Goal: Task Accomplishment & Management: Complete application form

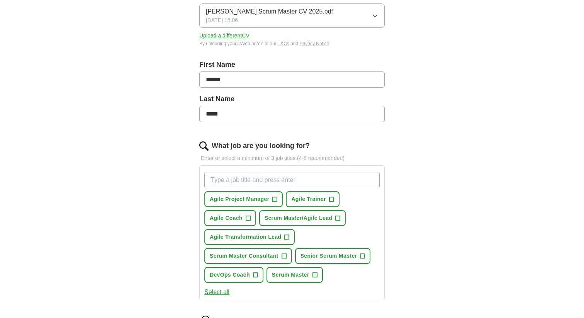
scroll to position [118, 0]
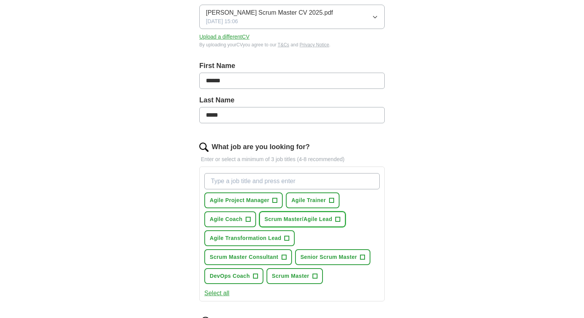
click at [338, 220] on span "+" at bounding box center [338, 219] width 5 height 6
click at [330, 200] on span "+" at bounding box center [331, 200] width 5 height 6
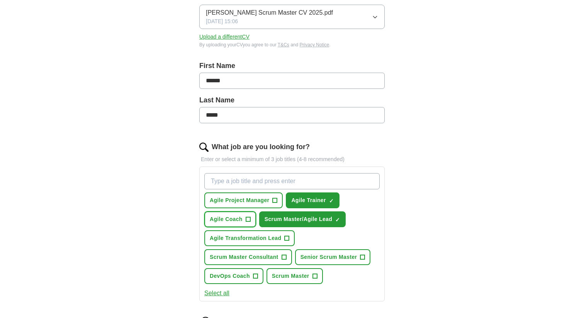
click at [247, 217] on span "+" at bounding box center [248, 219] width 5 height 6
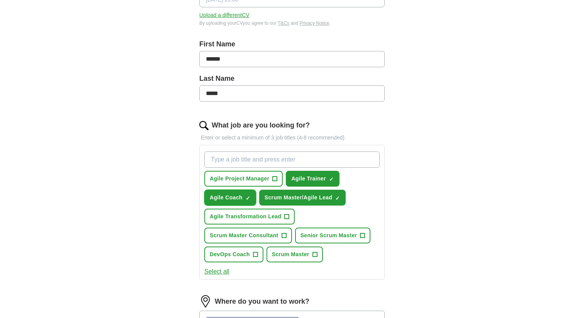
scroll to position [143, 0]
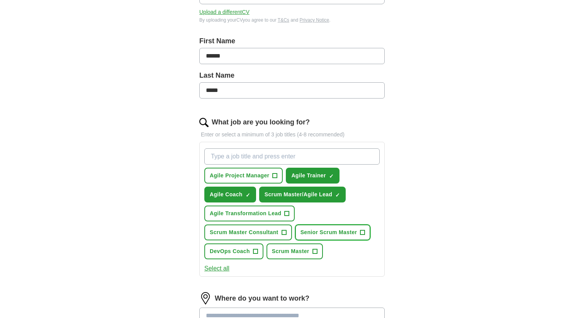
click at [365, 231] on span "+" at bounding box center [362, 233] width 5 height 6
click at [317, 250] on span "+" at bounding box center [315, 251] width 5 height 6
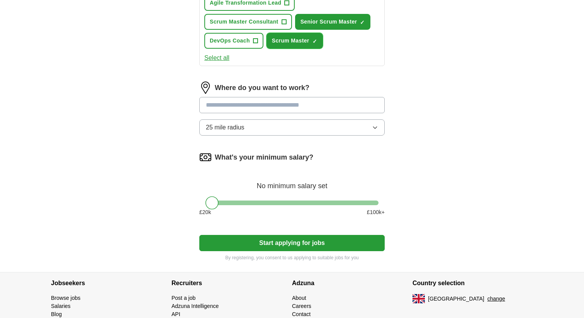
scroll to position [359, 0]
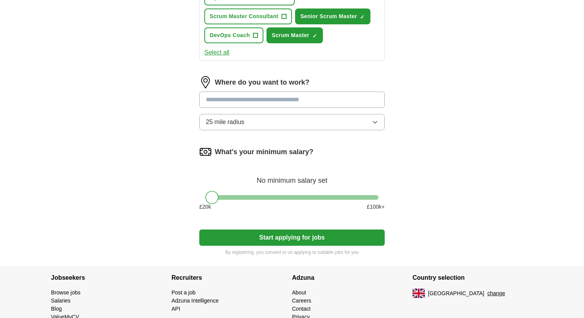
click at [287, 101] on input "text" at bounding box center [291, 100] width 185 height 16
type input "******"
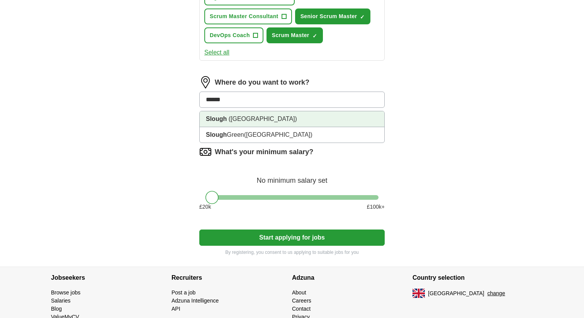
click at [364, 114] on li "Slough ([GEOGRAPHIC_DATA])" at bounding box center [292, 119] width 185 height 16
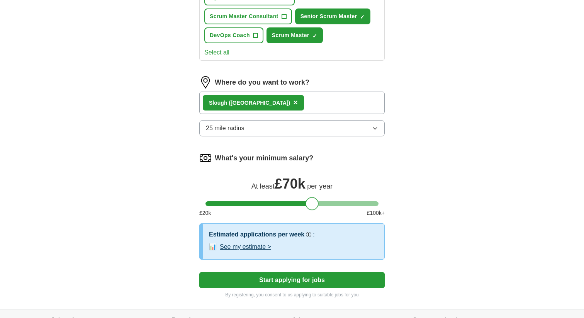
drag, startPoint x: 240, startPoint y: 204, endPoint x: 313, endPoint y: 199, distance: 72.8
click at [313, 201] on div at bounding box center [292, 203] width 173 height 5
click at [286, 282] on button "Start applying for jobs" at bounding box center [291, 280] width 185 height 16
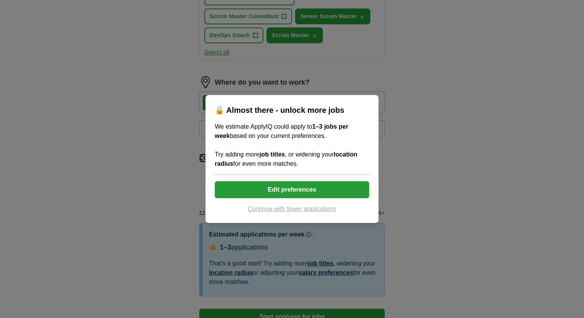
click at [331, 192] on button "Edit preferences" at bounding box center [292, 189] width 155 height 17
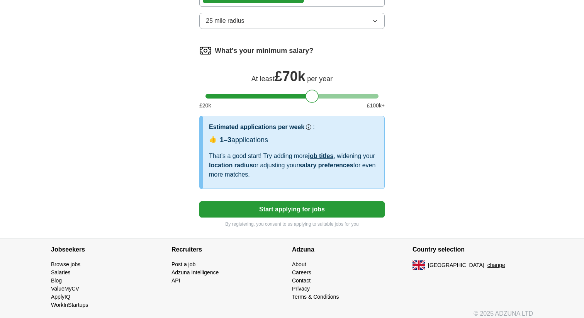
scroll to position [464, 0]
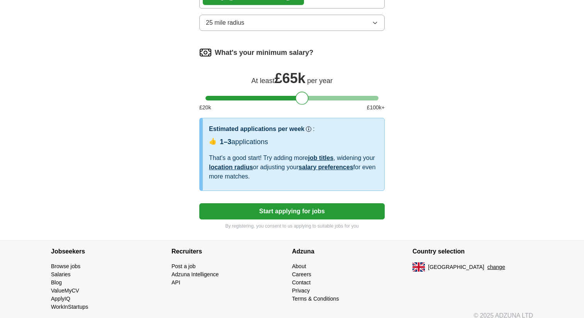
drag, startPoint x: 314, startPoint y: 97, endPoint x: 304, endPoint y: 97, distance: 10.4
click at [304, 97] on div at bounding box center [302, 98] width 13 height 13
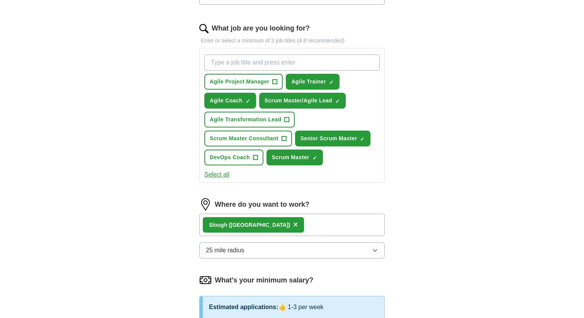
scroll to position [236, 0]
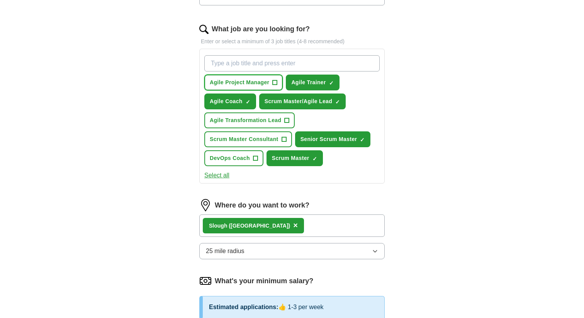
click at [277, 83] on span "+" at bounding box center [275, 83] width 5 height 6
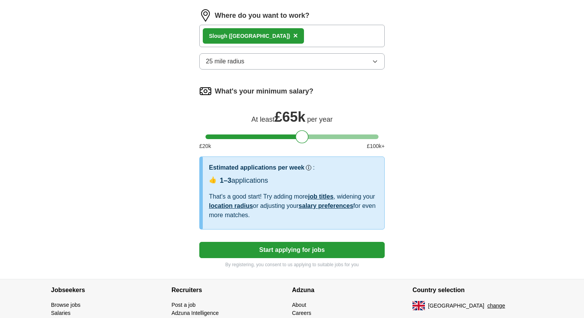
scroll to position [426, 0]
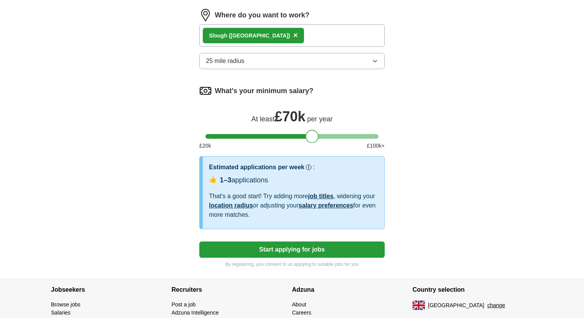
drag, startPoint x: 304, startPoint y: 134, endPoint x: 314, endPoint y: 135, distance: 10.2
click at [314, 135] on div at bounding box center [312, 136] width 13 height 13
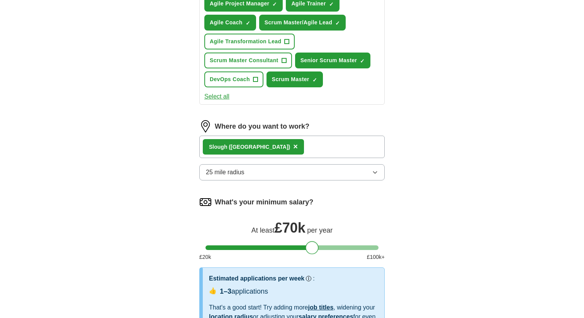
scroll to position [305, 0]
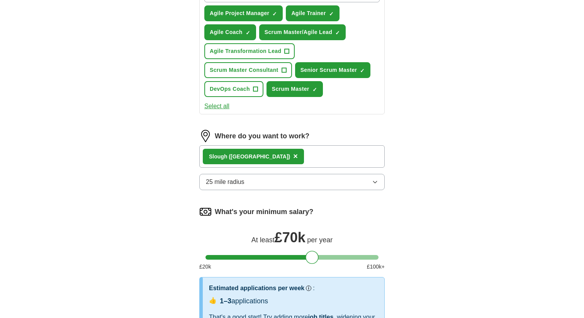
click at [298, 153] on div "Slough ([GEOGRAPHIC_DATA]) ×" at bounding box center [291, 156] width 185 height 22
click at [283, 157] on div "Slough ([GEOGRAPHIC_DATA]) ×" at bounding box center [291, 156] width 185 height 22
click at [293, 156] on span "×" at bounding box center [295, 156] width 5 height 9
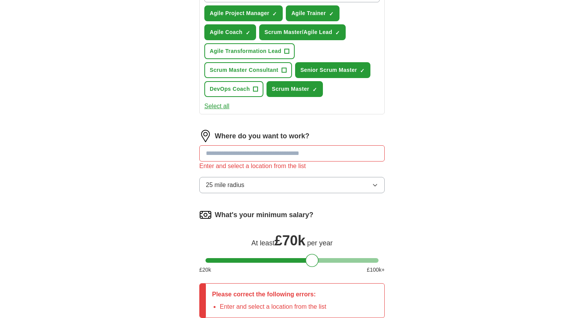
click at [269, 154] on input "text" at bounding box center [291, 153] width 185 height 16
type input "*"
type input "******"
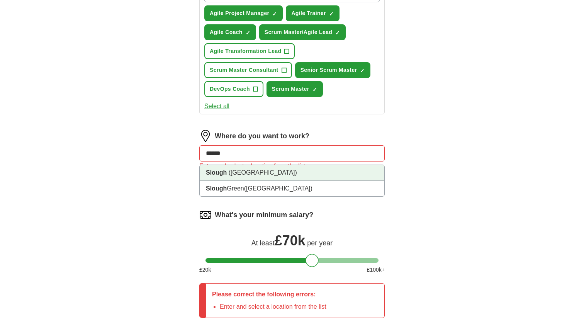
click at [292, 175] on li "Slough ([GEOGRAPHIC_DATA])" at bounding box center [292, 173] width 185 height 16
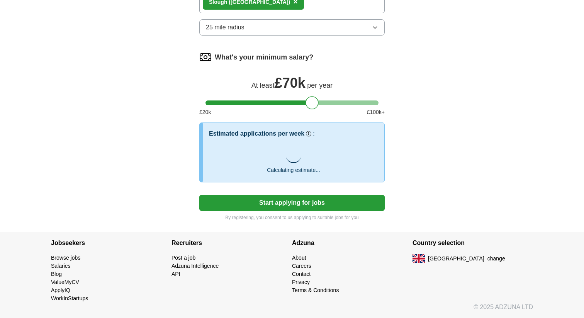
scroll to position [473, 0]
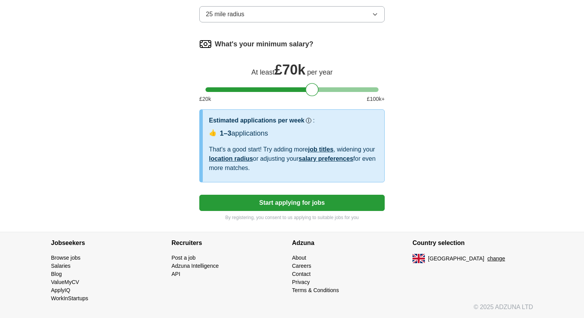
click at [348, 203] on button "Start applying for jobs" at bounding box center [291, 203] width 185 height 16
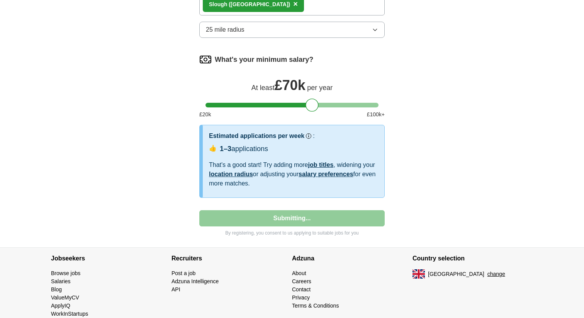
select select "**"
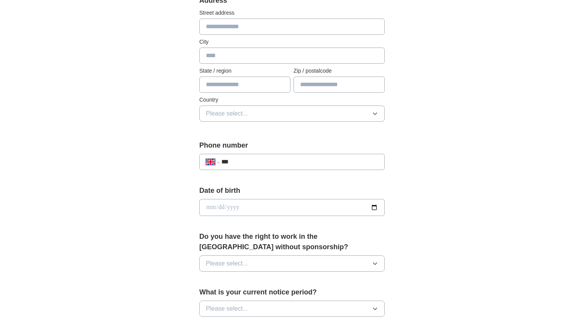
scroll to position [49, 0]
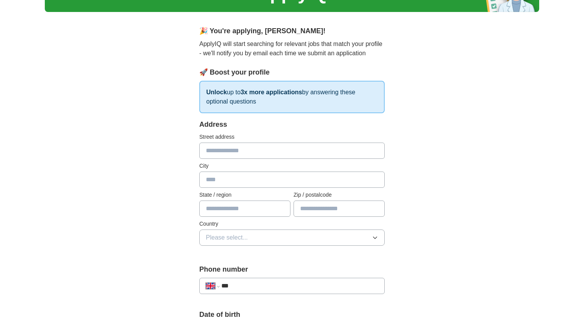
click at [327, 157] on input "text" at bounding box center [291, 151] width 185 height 16
type input "**********"
type input "******"
type input "*********"
type input "*******"
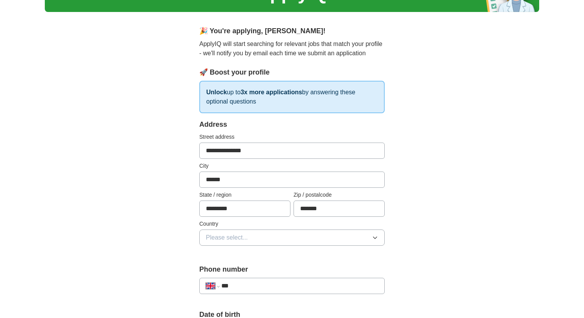
click at [368, 238] on button "Please select..." at bounding box center [291, 238] width 185 height 16
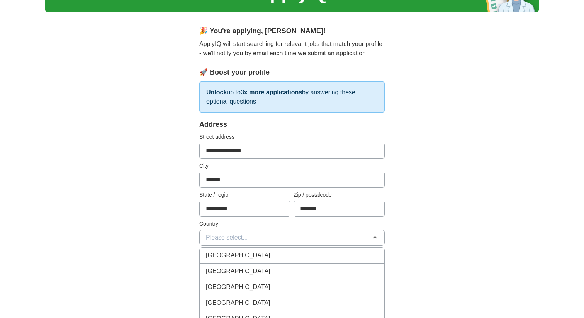
click at [330, 255] on div "[GEOGRAPHIC_DATA]" at bounding box center [292, 255] width 172 height 9
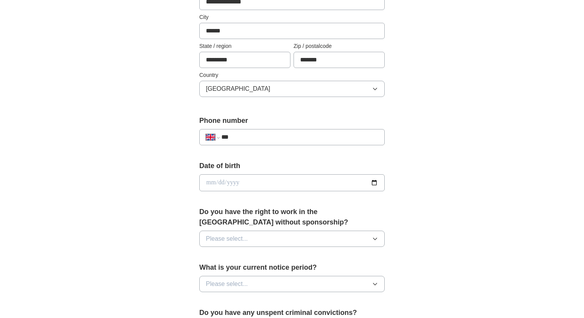
scroll to position [218, 0]
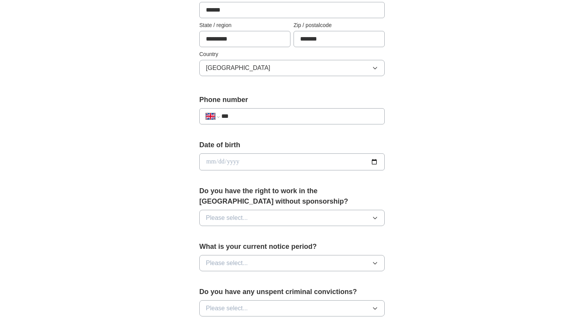
click at [338, 160] on input "date" at bounding box center [291, 161] width 185 height 17
click at [442, 166] on div "**********" at bounding box center [292, 151] width 495 height 693
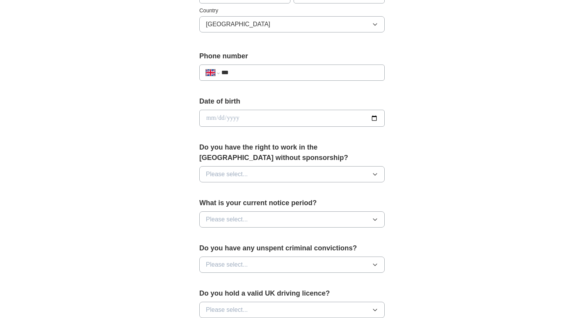
scroll to position [295, 0]
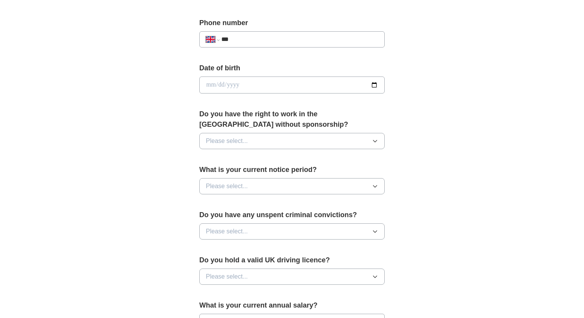
click at [371, 140] on button "Please select..." at bounding box center [291, 141] width 185 height 16
click at [344, 160] on div "Yes" at bounding box center [292, 158] width 172 height 9
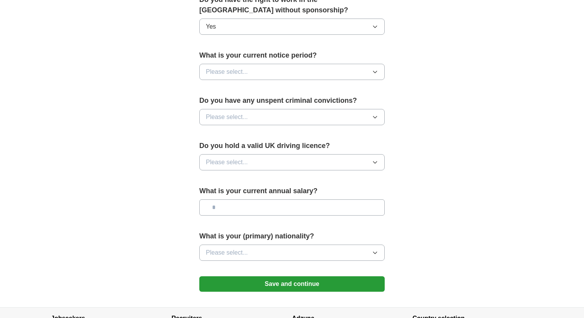
scroll to position [421, 0]
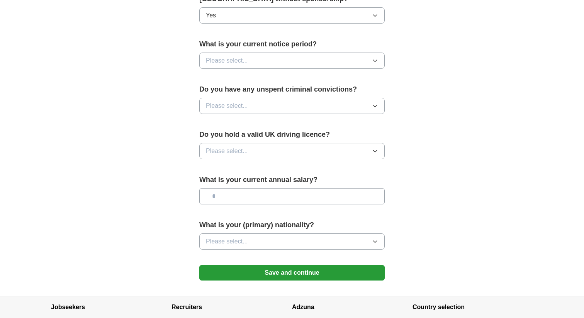
click at [351, 61] on button "Please select..." at bounding box center [291, 61] width 185 height 16
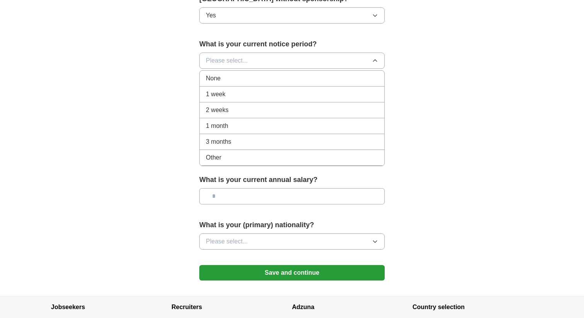
click at [342, 110] on div "2 weeks" at bounding box center [292, 109] width 172 height 9
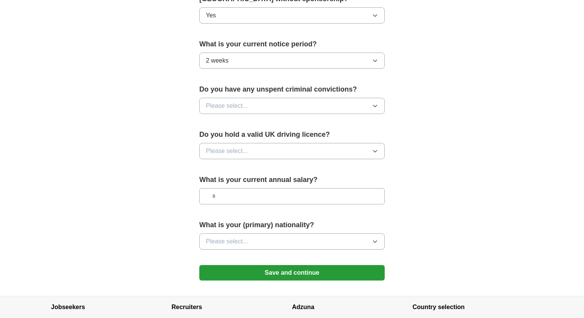
click at [344, 109] on button "Please select..." at bounding box center [291, 106] width 185 height 16
click at [331, 141] on div "No" at bounding box center [292, 139] width 172 height 9
click at [331, 154] on button "Please select..." at bounding box center [291, 151] width 185 height 16
click at [322, 165] on div "Yes" at bounding box center [292, 168] width 172 height 9
click at [364, 201] on input "text" at bounding box center [291, 196] width 185 height 16
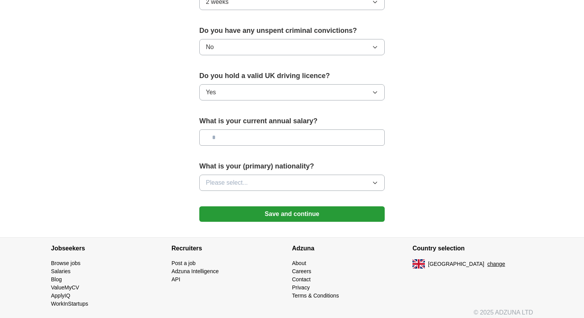
scroll to position [485, 0]
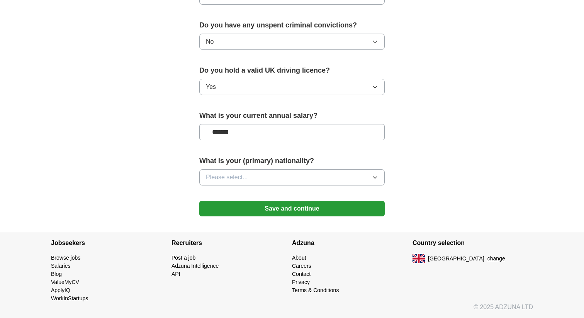
type input "*******"
click at [345, 179] on button "Please select..." at bounding box center [291, 177] width 185 height 16
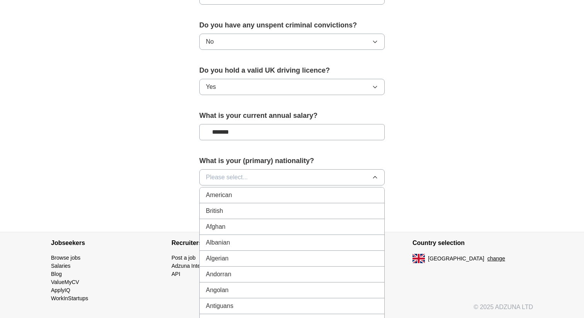
click at [325, 205] on li "British" at bounding box center [292, 211] width 185 height 16
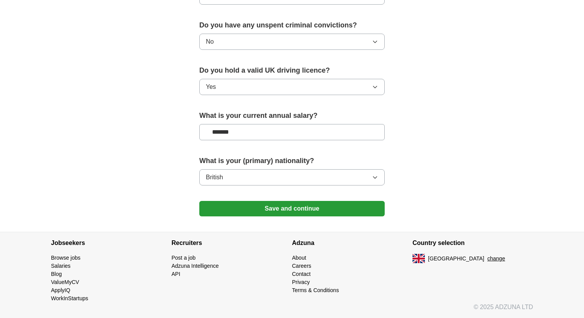
click at [366, 206] on button "Save and continue" at bounding box center [291, 208] width 185 height 15
